Goal: Navigation & Orientation: Understand site structure

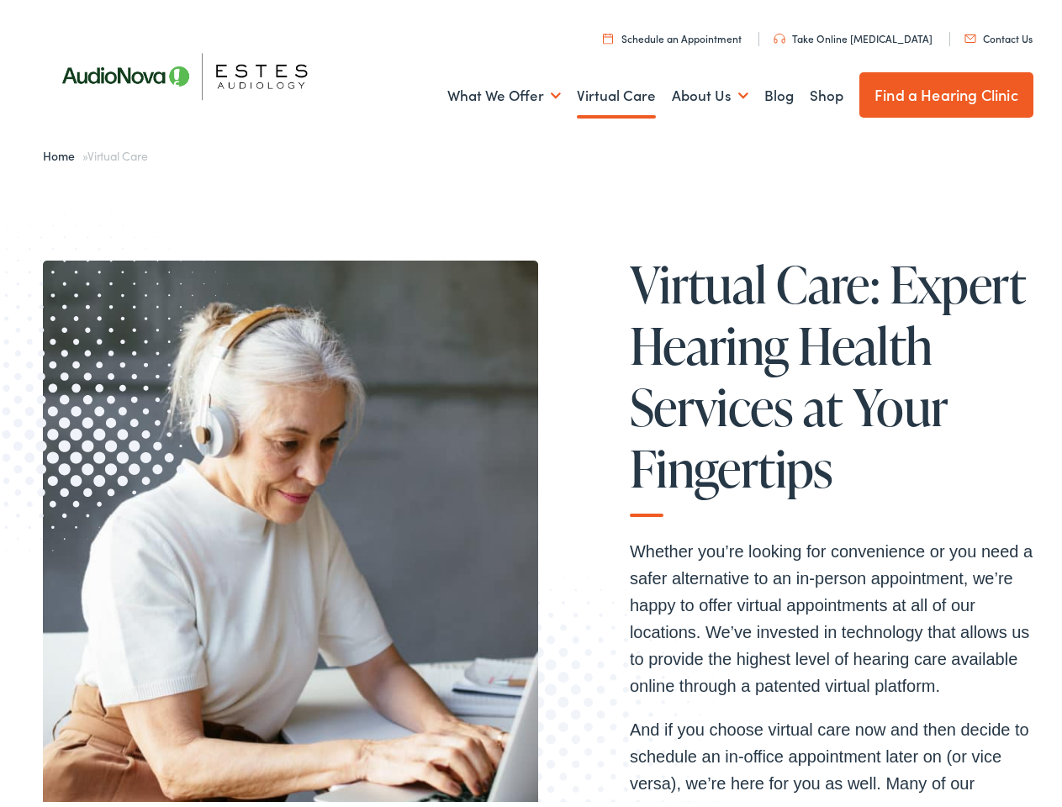
click at [530, 404] on img at bounding box center [290, 558] width 495 height 604
click at [488, 91] on link "What We Offer" at bounding box center [503, 91] width 113 height 62
click at [692, 91] on link "About Us" at bounding box center [710, 91] width 77 height 62
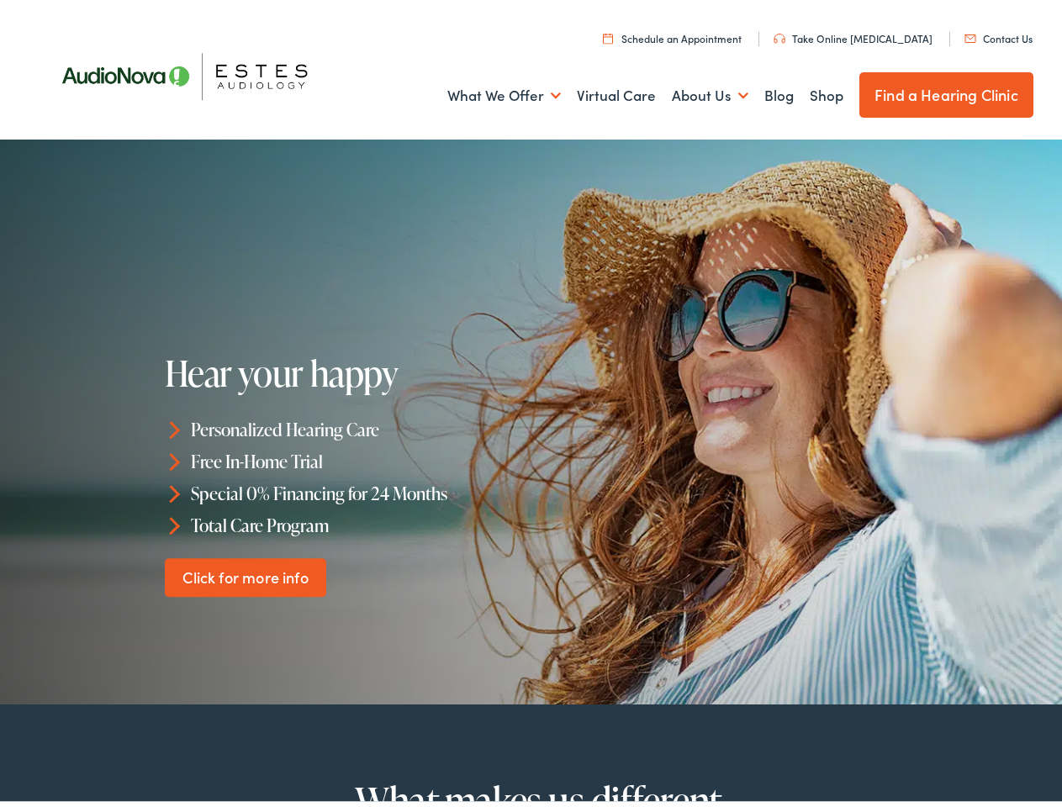
click at [530, 404] on div "Hear your happy Personalized Hearing Care Free In-Home Trial Special 0% Financi…" at bounding box center [351, 470] width 372 height 243
click at [488, 91] on link "What We Offer" at bounding box center [503, 91] width 113 height 62
click at [692, 91] on link "About Us" at bounding box center [710, 91] width 77 height 62
click at [530, 417] on li "Personalized Hearing Care" at bounding box center [351, 425] width 372 height 32
